Goal: Check status: Check status

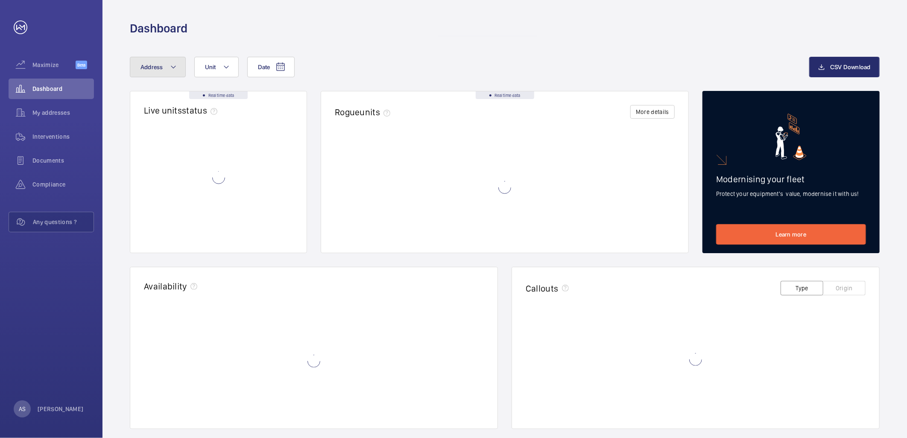
click at [150, 65] on span "Address" at bounding box center [152, 67] width 23 height 7
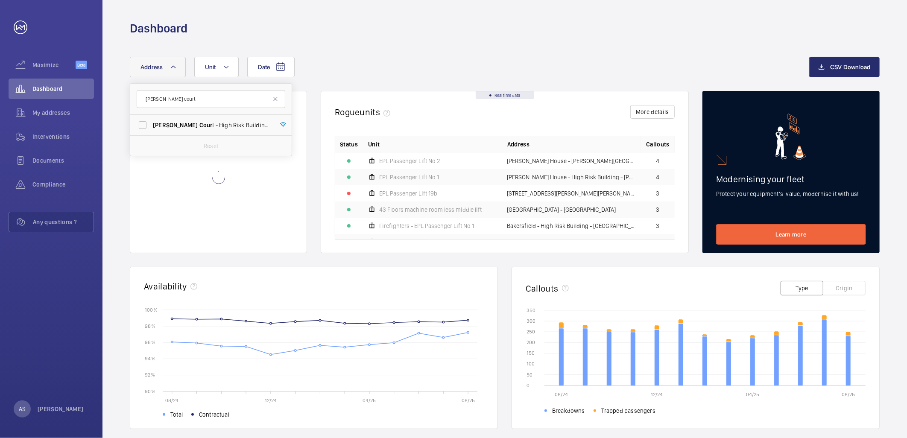
type input "[PERSON_NAME] court"
drag, startPoint x: 168, startPoint y: 127, endPoint x: 169, endPoint y: 135, distance: 8.2
click at [168, 130] on label "[PERSON_NAME] Court - High Risk Building - [PERSON_NAME][GEOGRAPHIC_DATA]" at bounding box center [204, 125] width 149 height 21
click at [151, 130] on input "[PERSON_NAME] Court - High Risk Building - [PERSON_NAME][GEOGRAPHIC_DATA]" at bounding box center [142, 125] width 17 height 17
checkbox input "true"
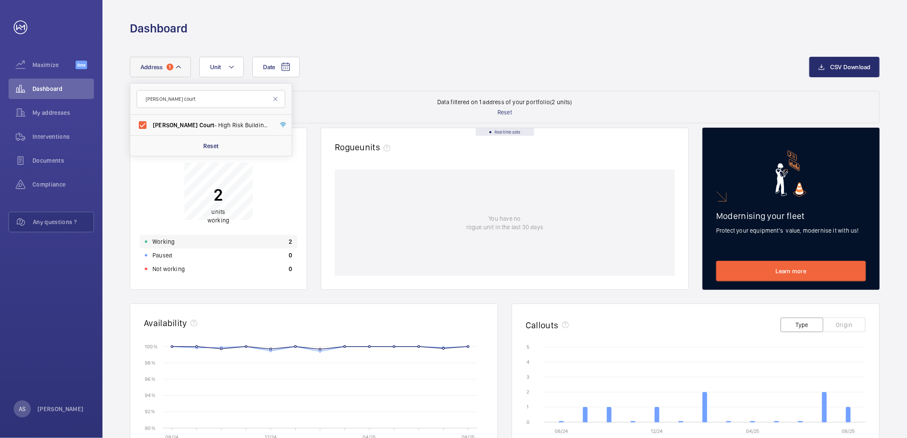
click at [258, 240] on div "Working 2" at bounding box center [219, 242] width 158 height 14
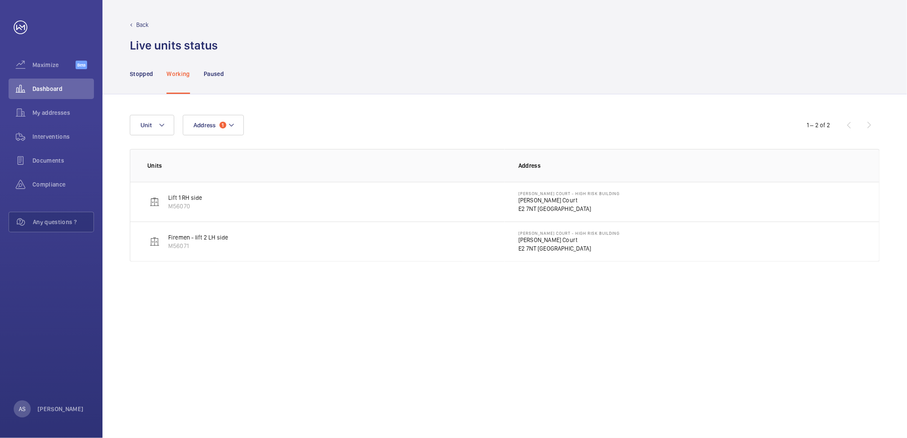
drag, startPoint x: 537, startPoint y: 186, endPoint x: 536, endPoint y: 191, distance: 4.9
click at [537, 186] on td "[PERSON_NAME] Court - High Risk Building [PERSON_NAME] Court [GEOGRAPHIC_DATA]" at bounding box center [692, 202] width 375 height 40
click at [534, 201] on p "[PERSON_NAME] Court" at bounding box center [569, 200] width 101 height 9
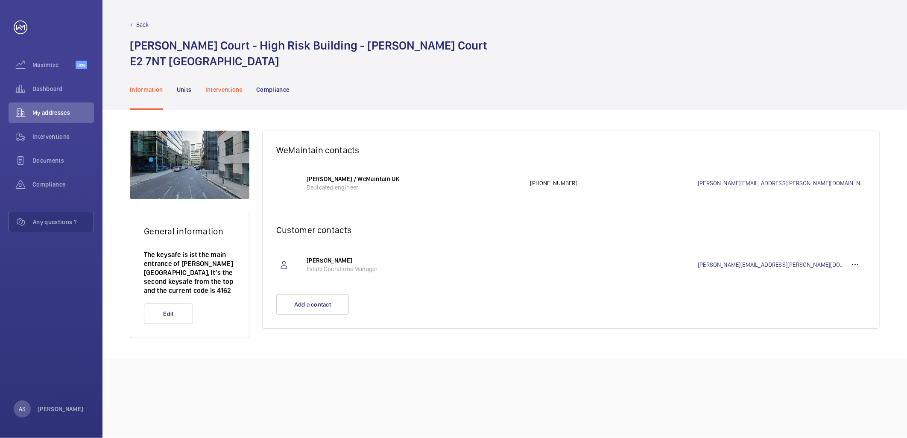
click at [228, 90] on p "Interventions" at bounding box center [224, 89] width 38 height 9
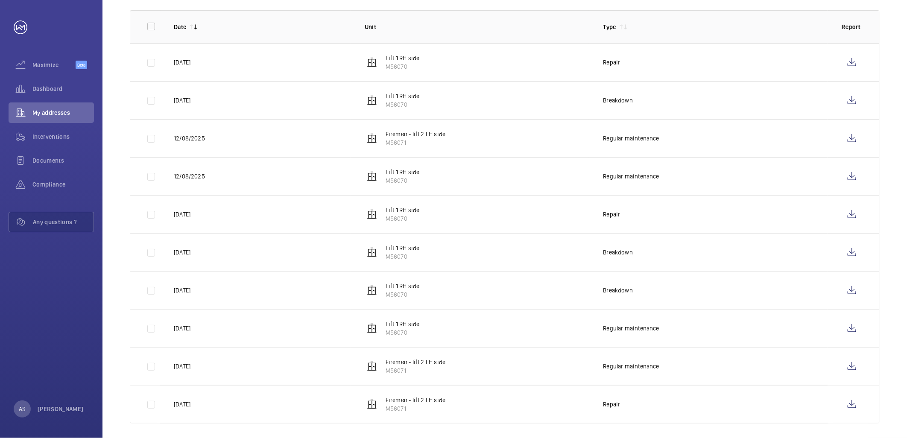
scroll to position [161, 0]
